Goal: Check status: Check status

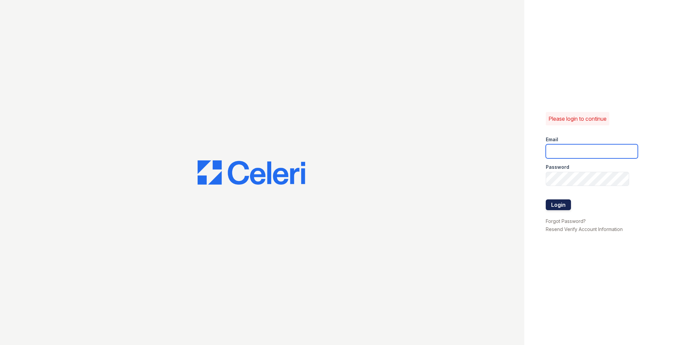
type input "[EMAIL_ADDRESS][DOMAIN_NAME]"
click at [565, 206] on button "Login" at bounding box center [558, 204] width 25 height 11
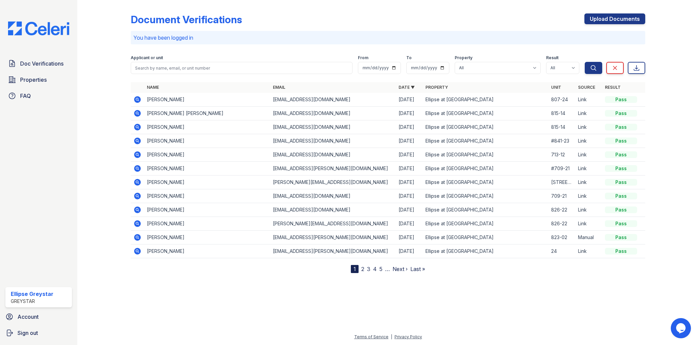
click at [138, 99] on icon at bounding box center [137, 99] width 8 height 8
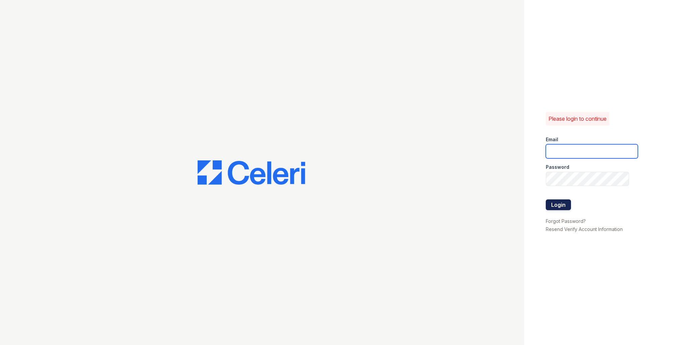
type input "[EMAIL_ADDRESS][DOMAIN_NAME]"
click at [560, 200] on button "Login" at bounding box center [558, 204] width 25 height 11
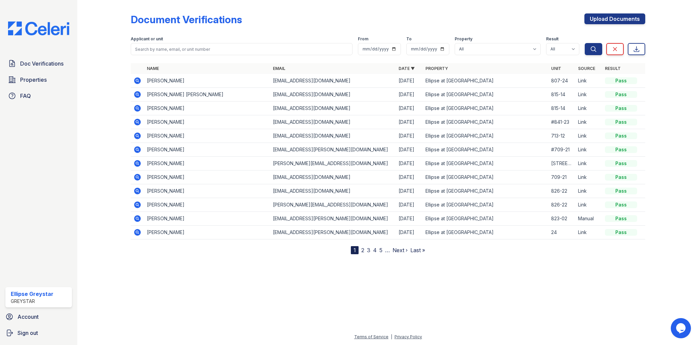
click at [135, 84] on icon at bounding box center [137, 81] width 8 height 8
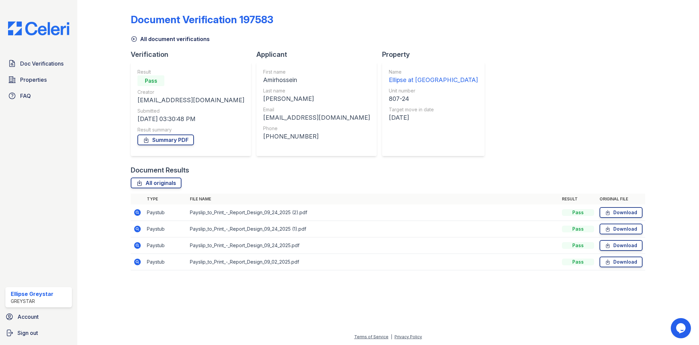
click at [140, 261] on icon at bounding box center [137, 262] width 8 height 8
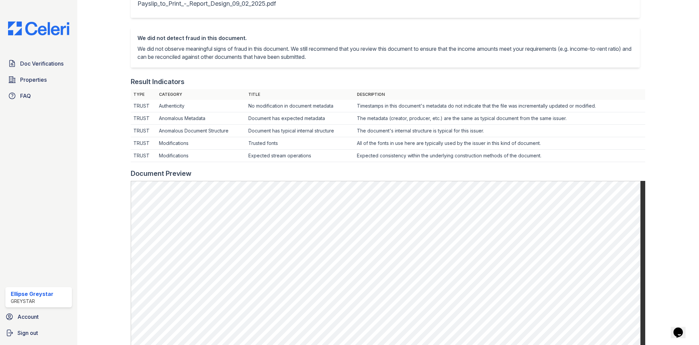
scroll to position [335, 0]
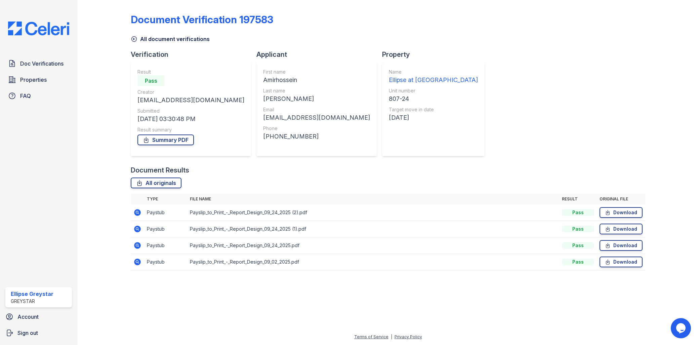
click at [138, 246] on icon at bounding box center [137, 245] width 7 height 7
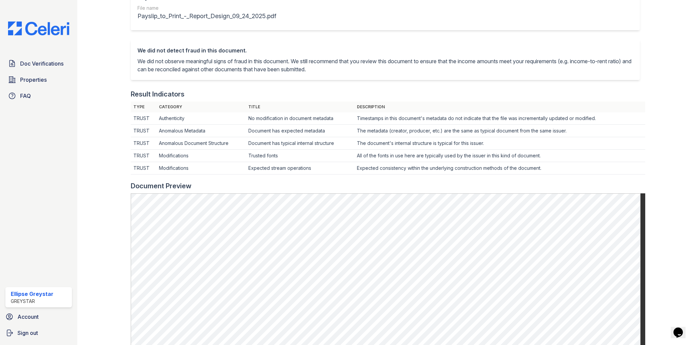
scroll to position [187, 0]
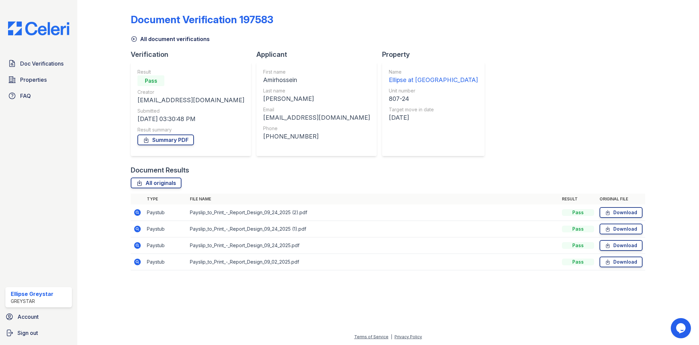
click at [139, 230] on icon at bounding box center [137, 229] width 7 height 7
click at [147, 184] on link "All originals" at bounding box center [156, 182] width 51 height 11
click at [389, 92] on div "Unit number" at bounding box center [433, 90] width 89 height 7
